Goal: Task Accomplishment & Management: Manage account settings

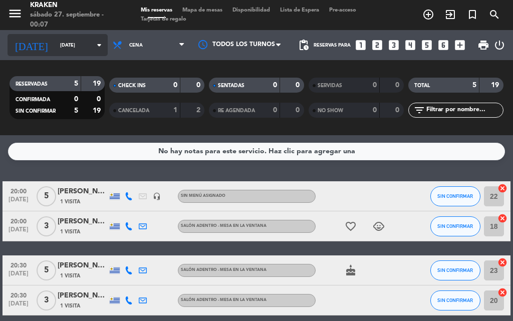
click at [87, 52] on input "[DATE]" at bounding box center [88, 46] width 66 height 16
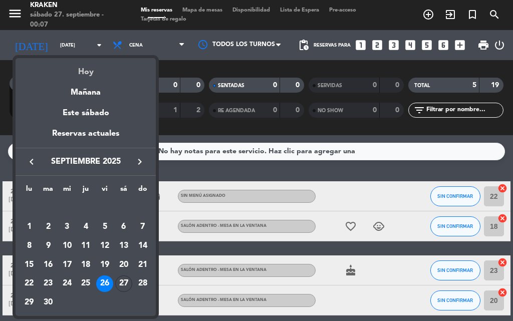
click at [92, 75] on div "Hoy" at bounding box center [86, 68] width 140 height 21
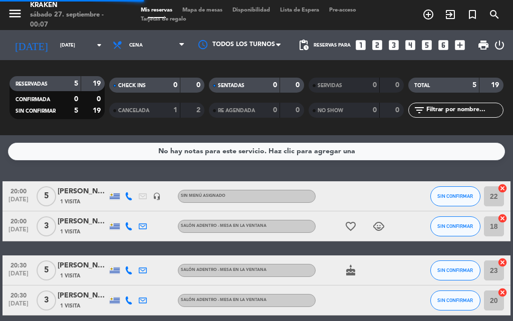
drag, startPoint x: 46, startPoint y: 22, endPoint x: 47, endPoint y: 34, distance: 11.6
click at [46, 23] on div "sábado 27. septiembre - 00:07" at bounding box center [75, 20] width 91 height 20
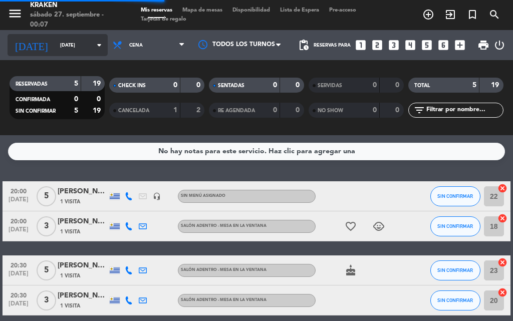
click at [55, 40] on input "[DATE]" at bounding box center [88, 46] width 66 height 16
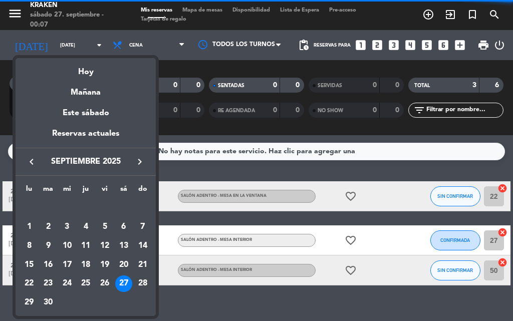
click at [70, 96] on div "Mañana" at bounding box center [86, 89] width 140 height 21
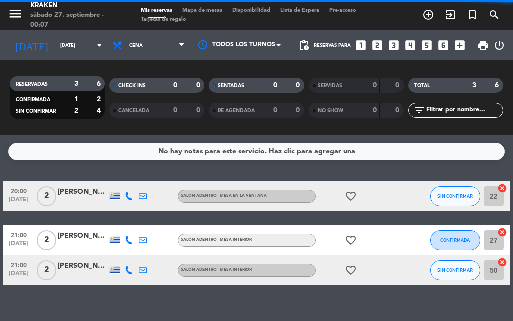
type input "[DATE]"
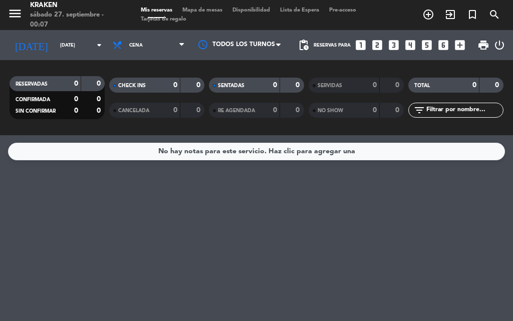
click at [29, 15] on span "menu" at bounding box center [19, 16] width 23 height 24
click at [18, 13] on icon "menu" at bounding box center [15, 13] width 15 height 15
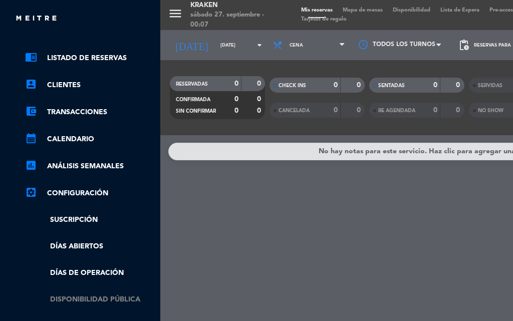
scroll to position [50, 0]
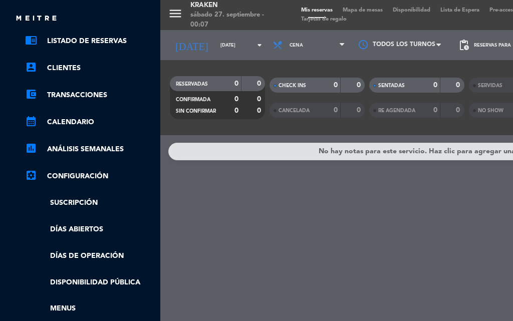
click at [108, 247] on ul "chrome_reader_mode Listado de Reservas account_box Clientes account_balance_wal…" at bounding box center [80, 201] width 150 height 332
click at [109, 247] on ul "chrome_reader_mode Listado de Reservas account_box Clientes account_balance_wal…" at bounding box center [80, 201] width 150 height 332
click at [89, 251] on link "Días de Operación" at bounding box center [90, 256] width 130 height 12
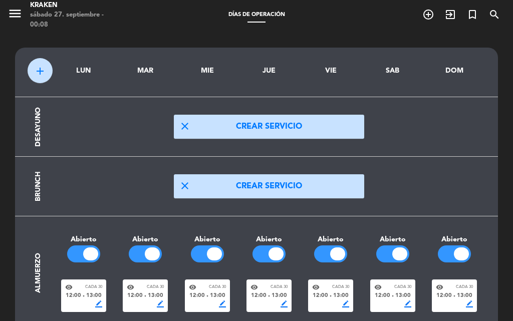
scroll to position [100, 0]
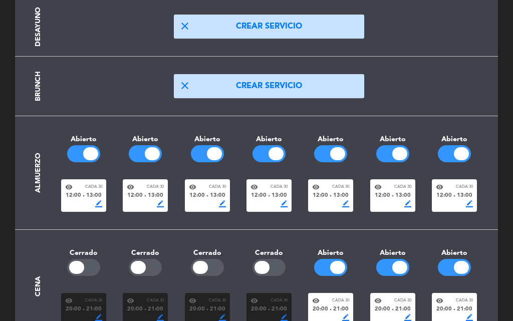
click at [147, 157] on div at bounding box center [152, 153] width 15 height 13
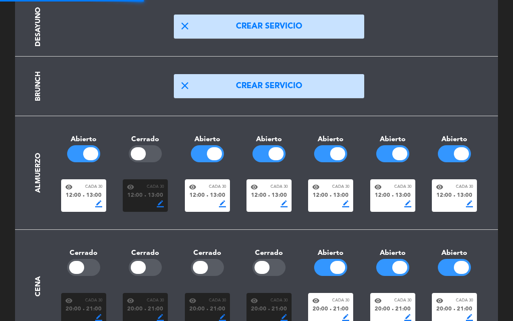
click at [212, 155] on div at bounding box center [214, 153] width 15 height 13
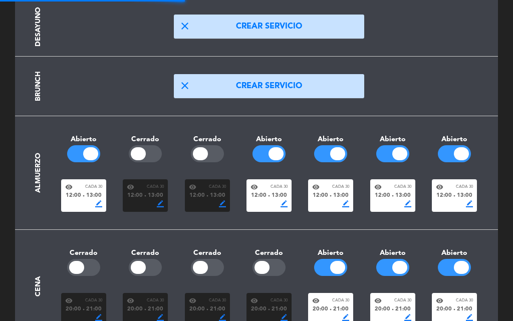
scroll to position [0, 0]
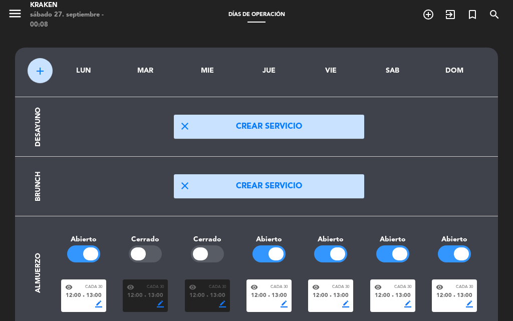
click at [7, 23] on div "menu Kraken [DATE] 27. septiembre - 00:08" at bounding box center [64, 16] width 128 height 30
click at [14, 19] on icon "menu" at bounding box center [15, 13] width 15 height 15
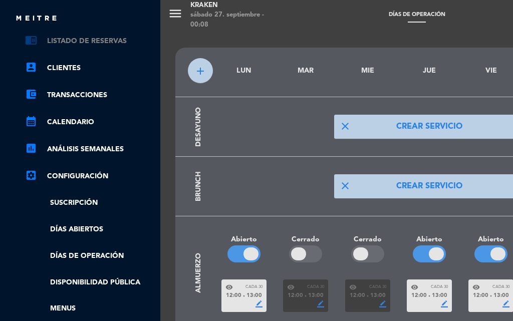
click at [58, 35] on link "chrome_reader_mode Listado de Reservas" at bounding box center [90, 41] width 130 height 12
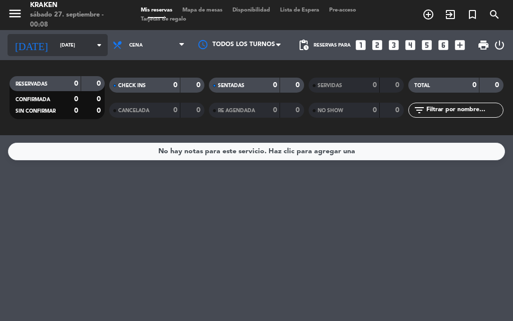
drag, startPoint x: 62, startPoint y: 41, endPoint x: 64, endPoint y: 49, distance: 8.4
click at [64, 49] on div "[DATE] [DATE] arrow_drop_down" at bounding box center [58, 45] width 100 height 22
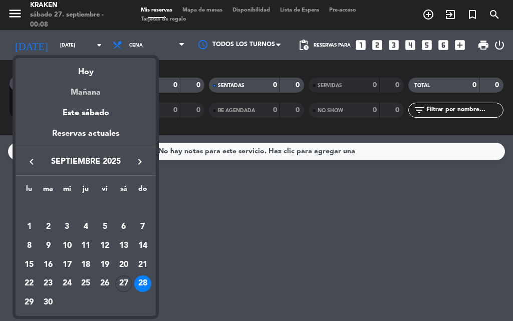
click at [87, 85] on div "Mañana" at bounding box center [86, 89] width 140 height 21
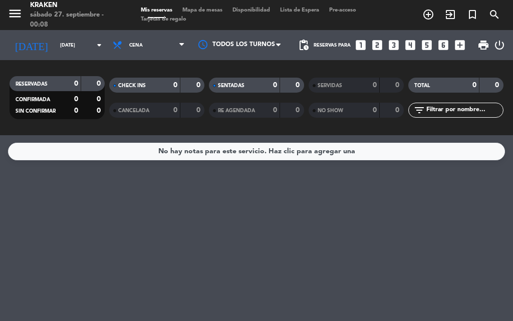
click at [128, 59] on div "Todos los servicios Almuerzo Cena Cena Todos los servicios Almuerzo Cena" at bounding box center [149, 45] width 82 height 30
click at [138, 45] on span "Cena" at bounding box center [149, 45] width 82 height 22
click at [145, 85] on div "menu Kraken [DATE] 27. septiembre - 00:08 Mis reservas Mapa de mesas Disponibil…" at bounding box center [256, 67] width 513 height 135
